Goal: Information Seeking & Learning: Check status

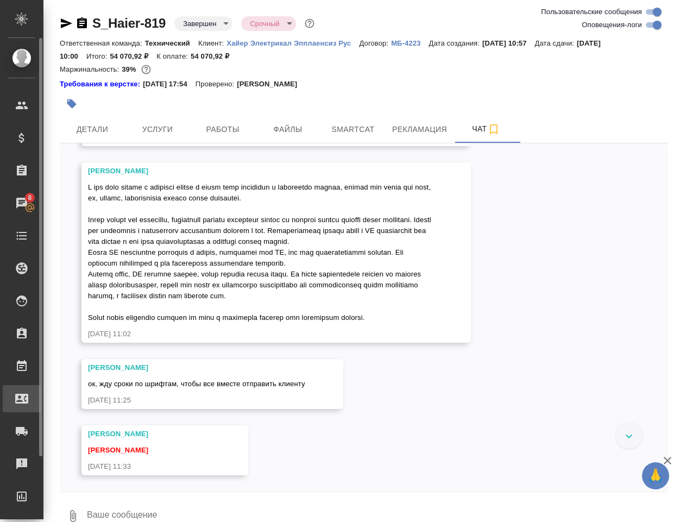
scroll to position [15214, 0]
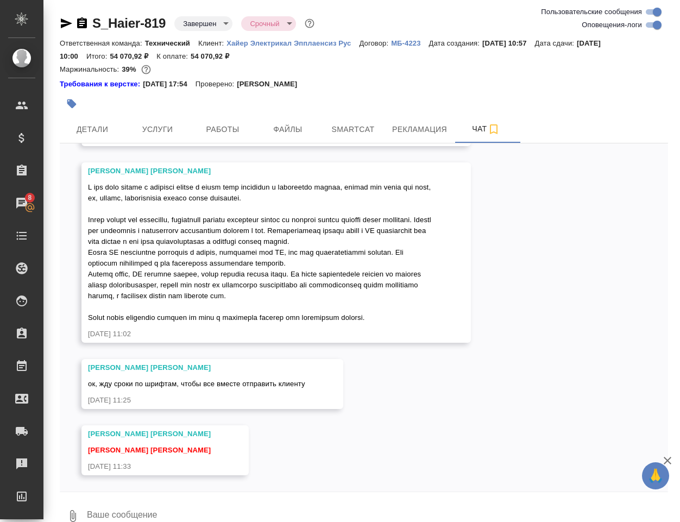
scroll to position [16094, 0]
click at [450, 387] on div "31.07, четверг [Усманова Ольга] Клиент оставил комментарий: ">https://drive.awa…" at bounding box center [364, 317] width 608 height 348
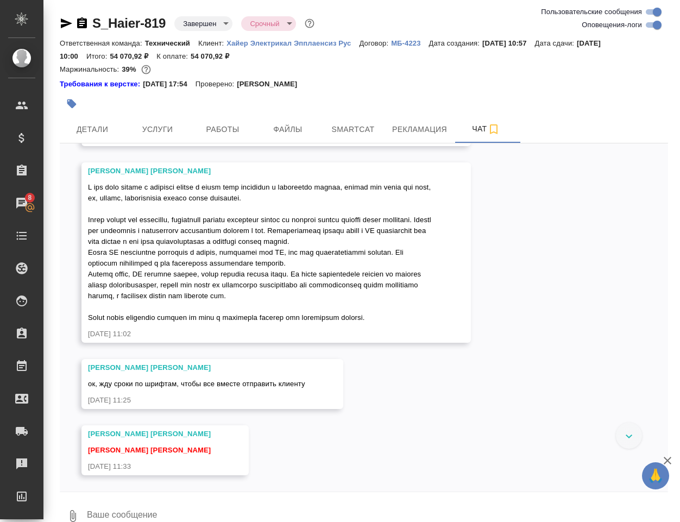
scroll to position [16094, 0]
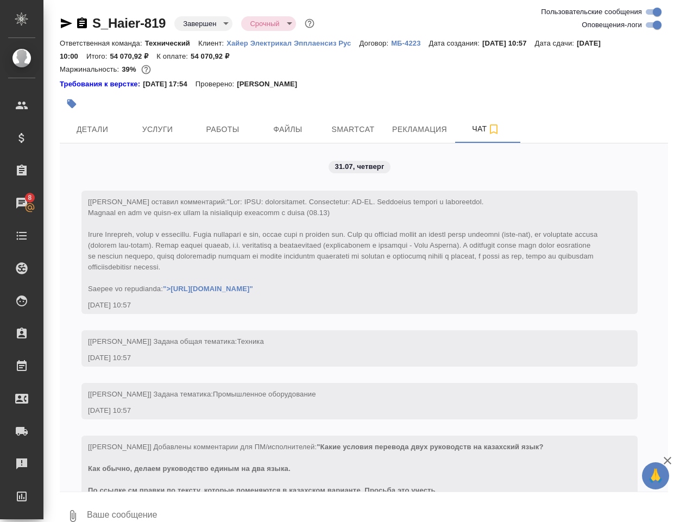
scroll to position [16094, 0]
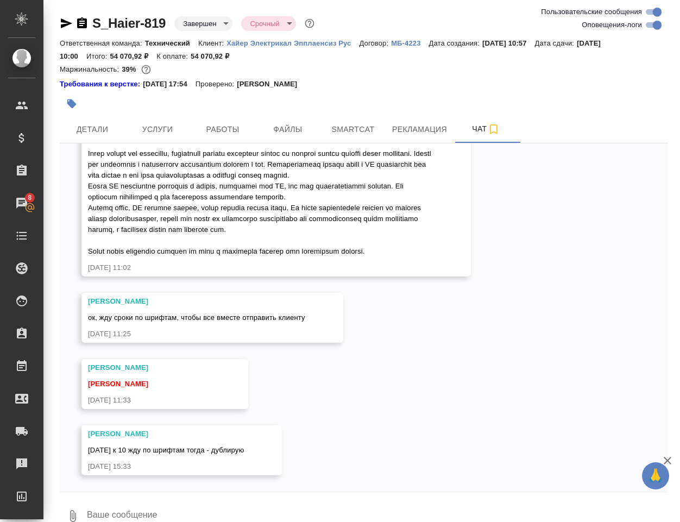
scroll to position [16160, 0]
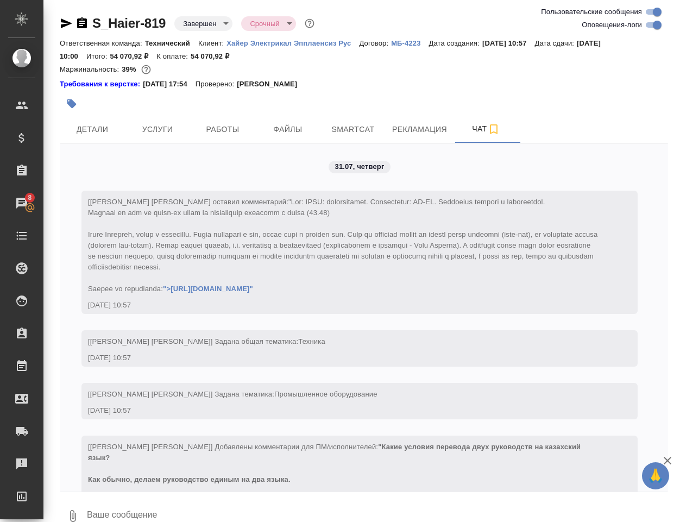
scroll to position [16160, 0]
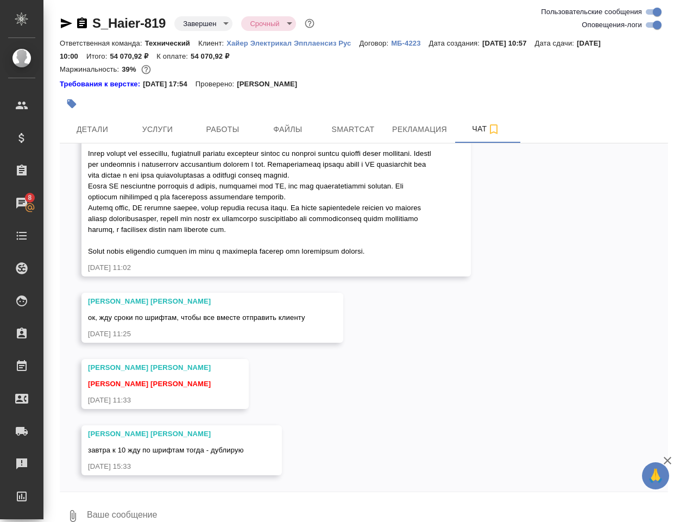
click at [569, 310] on div "31.07, четверг [[PERSON_NAME] [PERSON_NAME] оставил комментарий: ">[URL][DOMAIN…" at bounding box center [364, 317] width 608 height 348
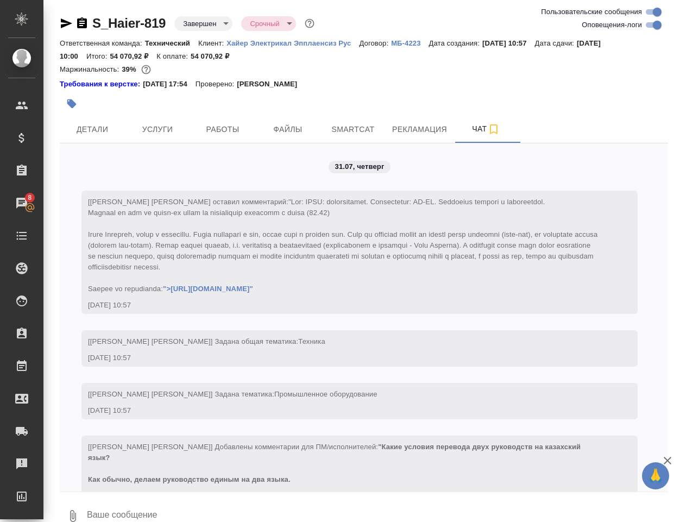
scroll to position [16160, 0]
